Goal: Navigation & Orientation: Understand site structure

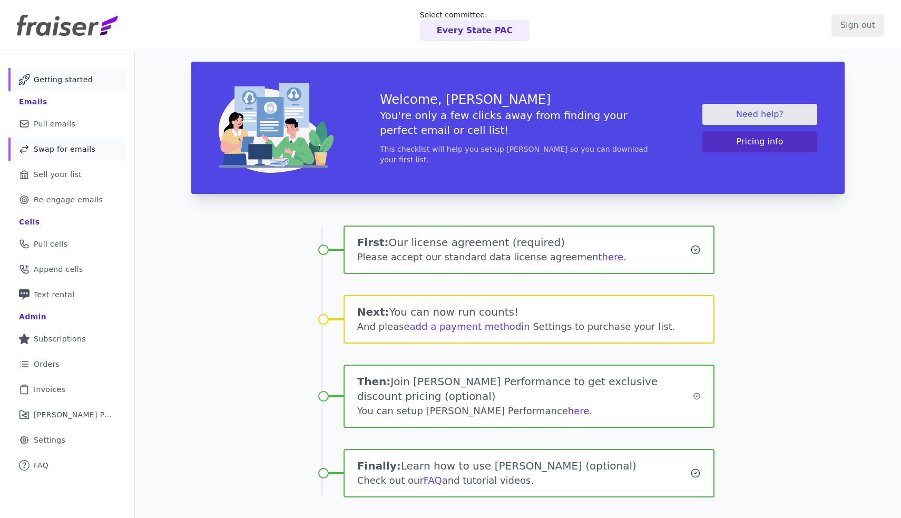
click at [91, 151] on link "Swap Icon Outline of a swap Swap for emails" at bounding box center [66, 148] width 117 height 23
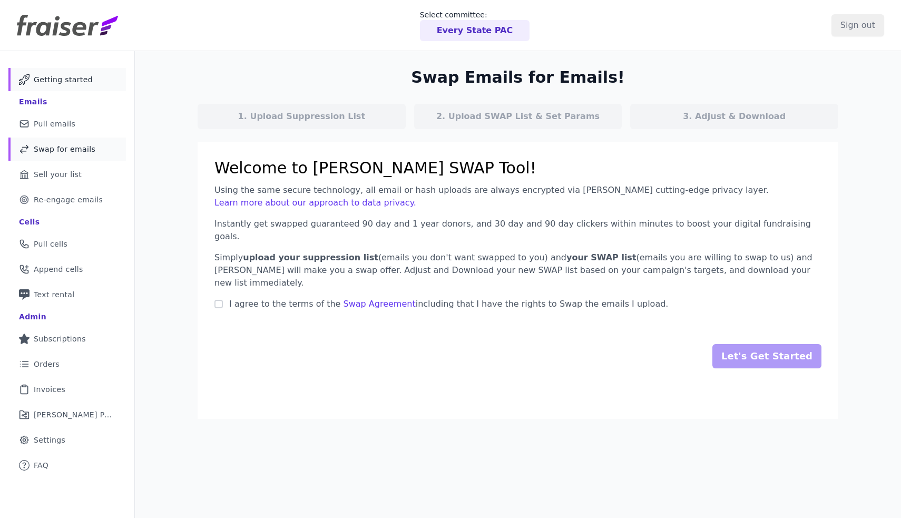
click at [71, 77] on span "Getting started" at bounding box center [63, 79] width 59 height 11
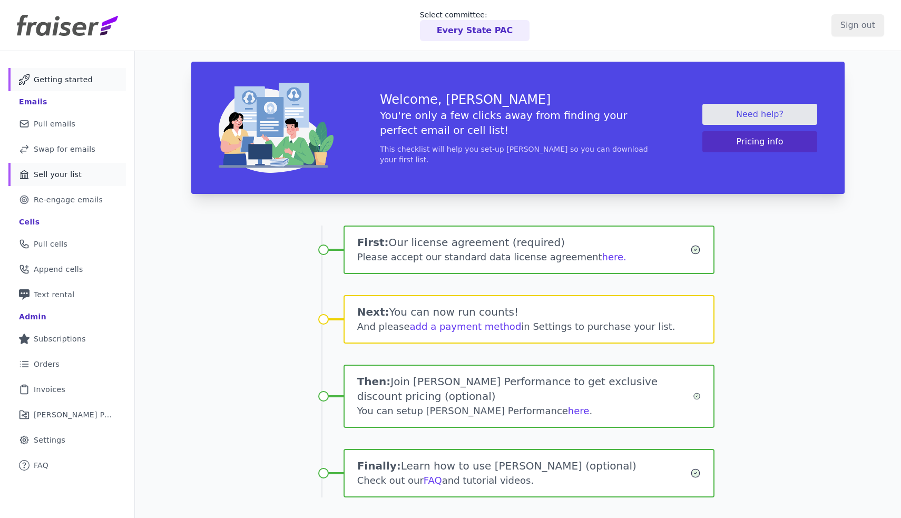
click at [77, 181] on link "Bank Icon Outline of a bank Sell your list" at bounding box center [66, 174] width 117 height 23
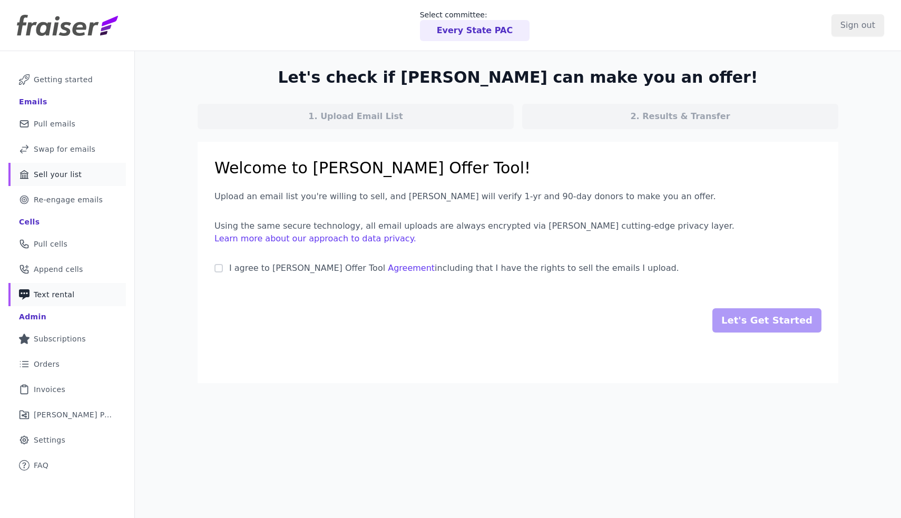
click at [94, 302] on link "Phone Icon with a plus sign Outline of a phone with a plus sign Text rental" at bounding box center [66, 294] width 117 height 23
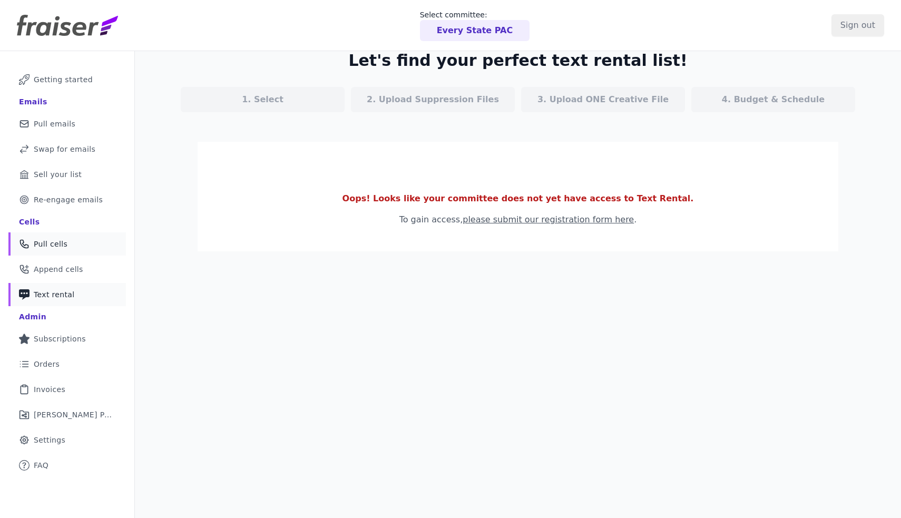
click at [103, 244] on link "Phone Icon Outline of a phone Pull cells" at bounding box center [66, 243] width 117 height 23
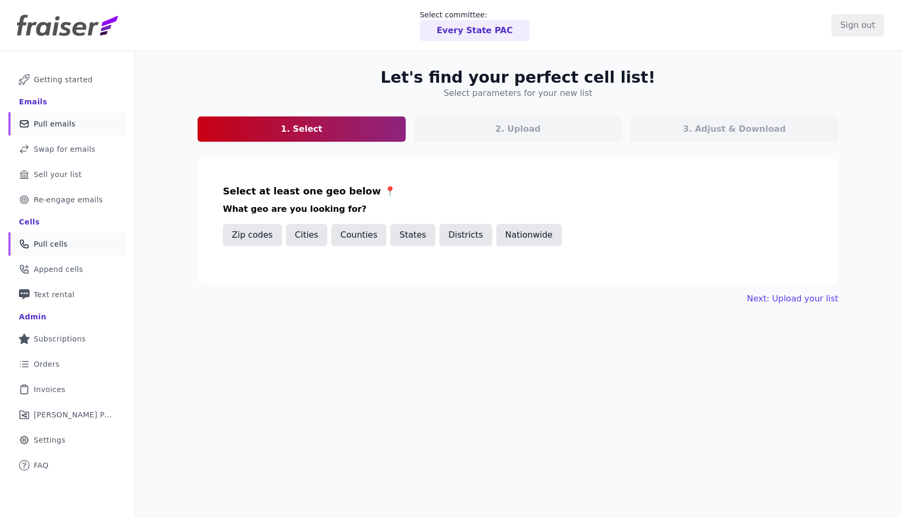
click at [62, 130] on link "Mail Icon Outline of a mail envelope Pull emails" at bounding box center [66, 123] width 117 height 23
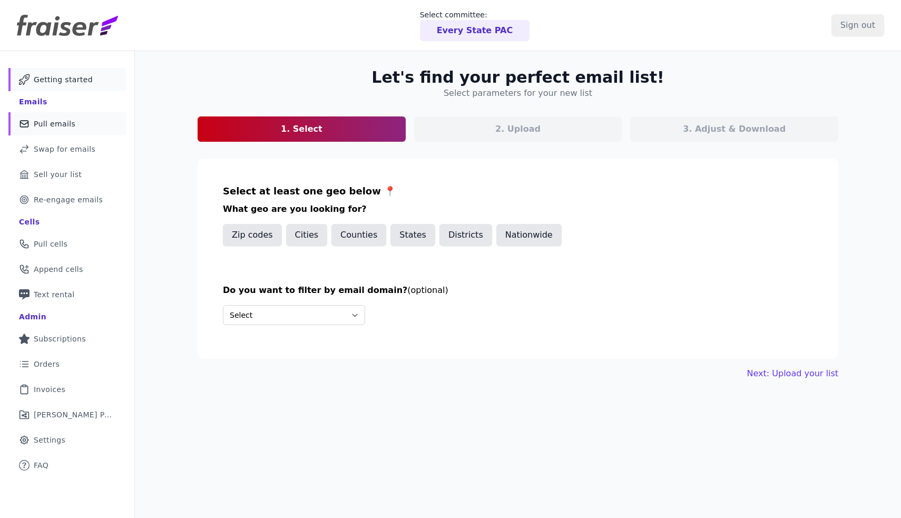
click at [100, 85] on link "Mail Icon Outline of a mail envelope Getting started" at bounding box center [66, 79] width 117 height 23
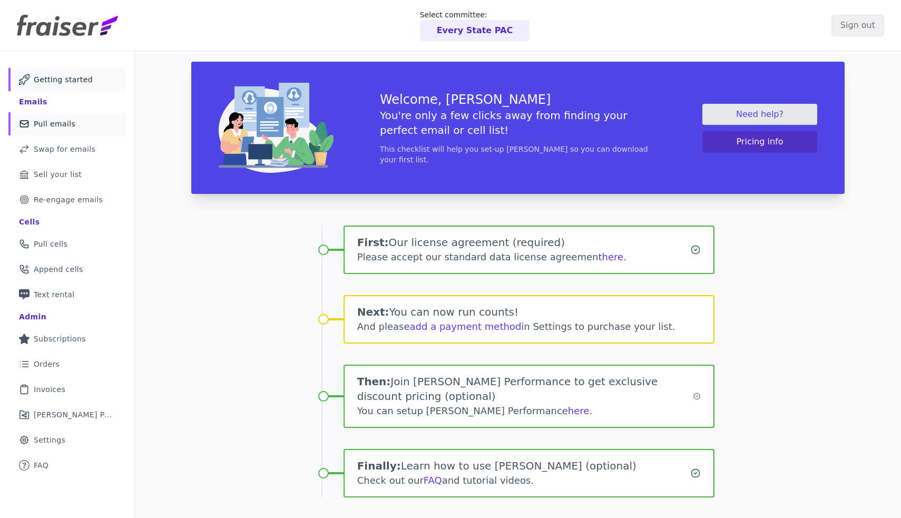
click at [102, 123] on link "Mail Icon Outline of a mail envelope Pull emails" at bounding box center [66, 123] width 117 height 23
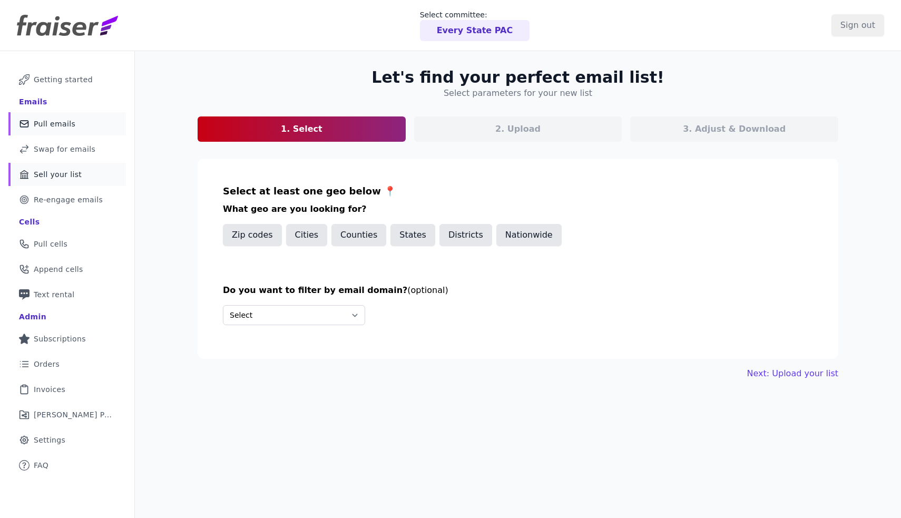
click at [77, 174] on span "Sell your list" at bounding box center [58, 174] width 48 height 11
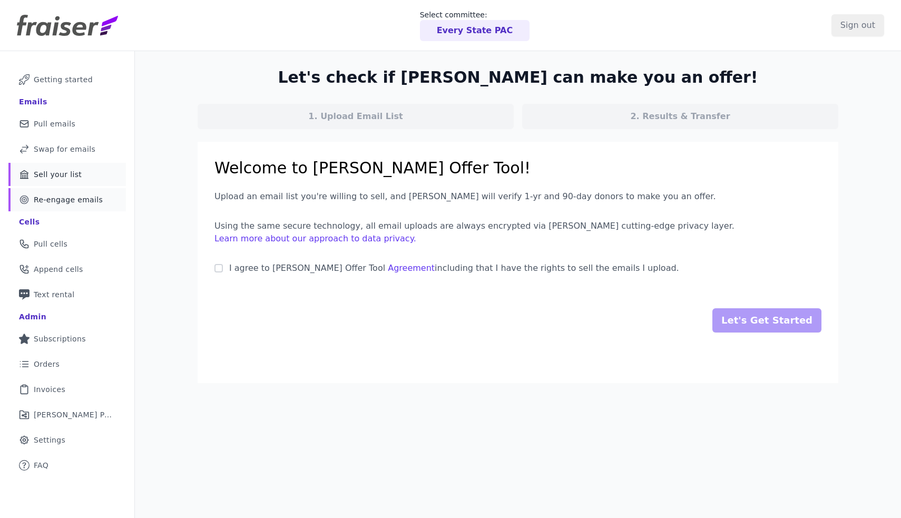
click at [90, 194] on link "Target Outline of a target Re-engage emails" at bounding box center [66, 199] width 117 height 23
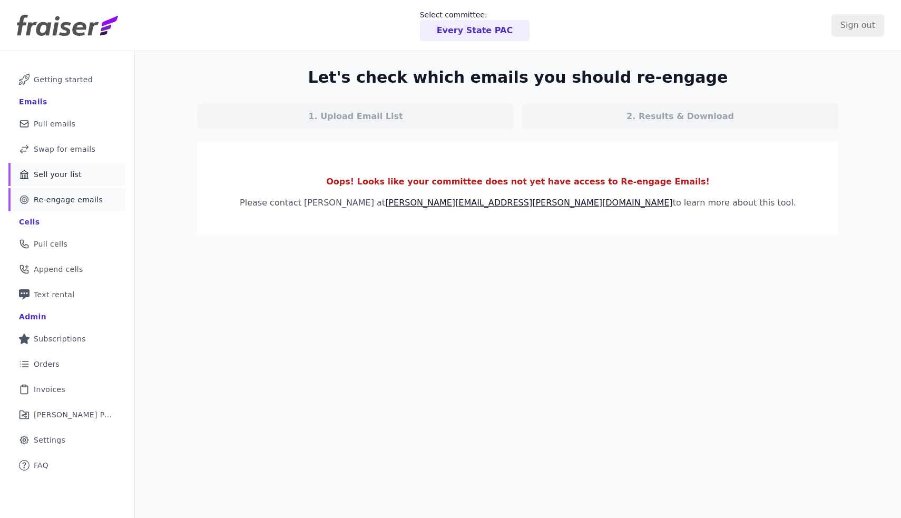
click at [63, 166] on link "Bank Icon Outline of a bank Sell your list" at bounding box center [66, 174] width 117 height 23
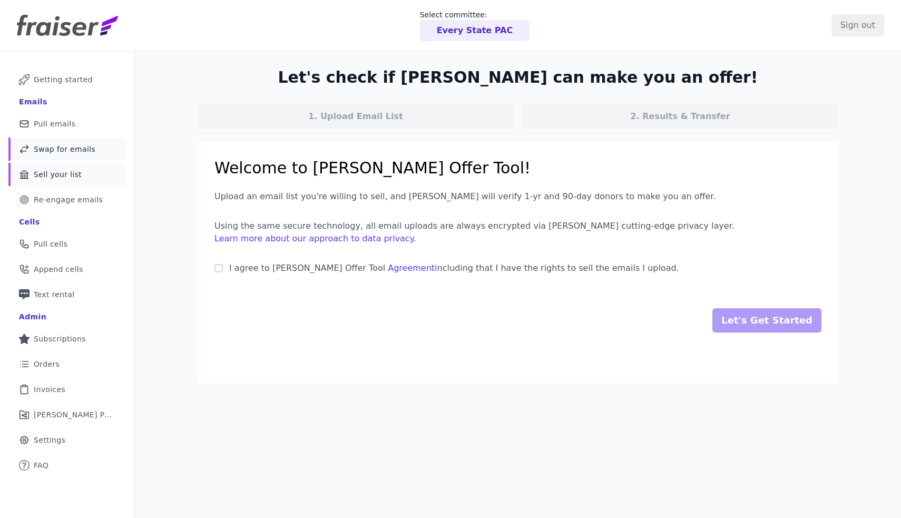
click at [74, 149] on span "Swap for emails" at bounding box center [65, 149] width 62 height 11
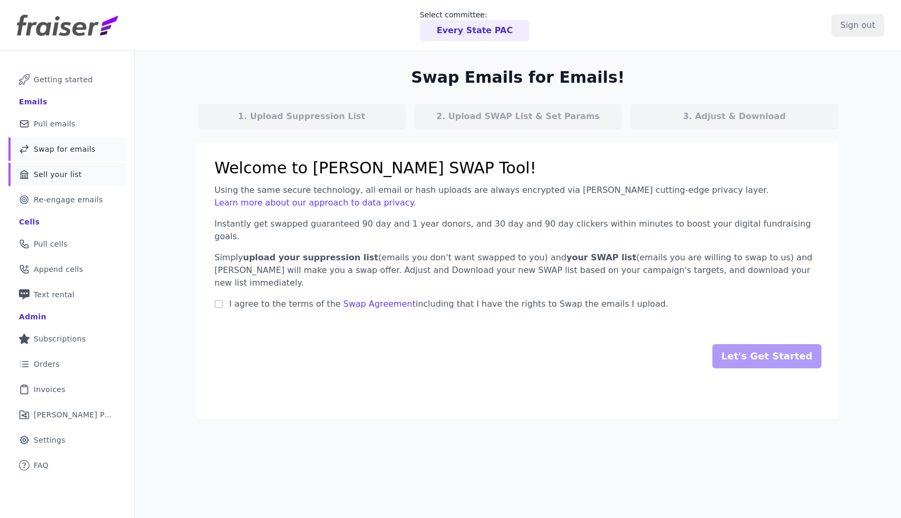
click at [82, 169] on link "Bank Icon Outline of a bank Sell your list" at bounding box center [66, 174] width 117 height 23
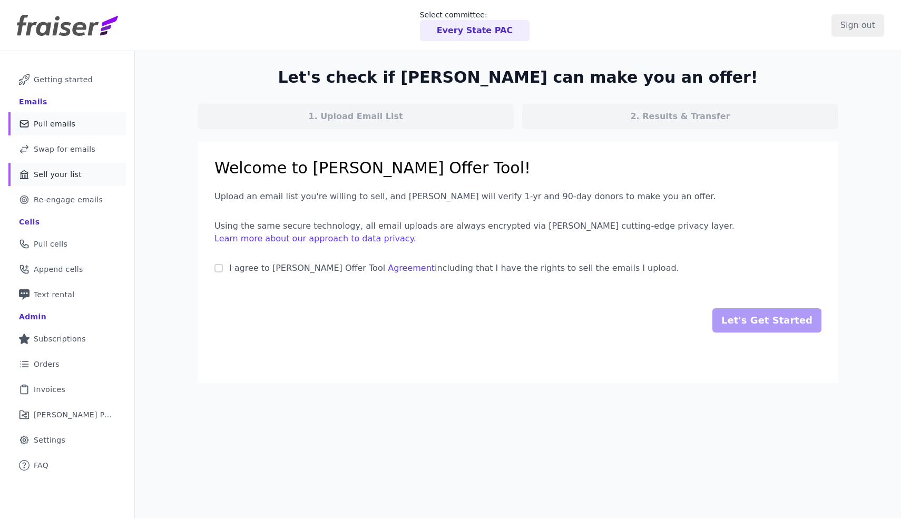
click at [73, 124] on link "Mail Icon Outline of a mail envelope Pull emails" at bounding box center [66, 123] width 117 height 23
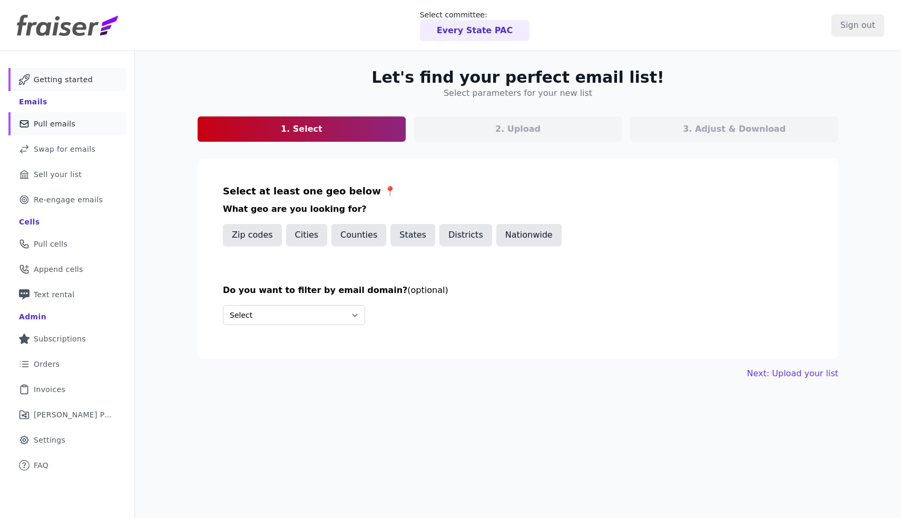
click at [97, 72] on link "Mail Icon Outline of a mail envelope Getting started" at bounding box center [66, 79] width 117 height 23
